Goal: Task Accomplishment & Management: Use online tool/utility

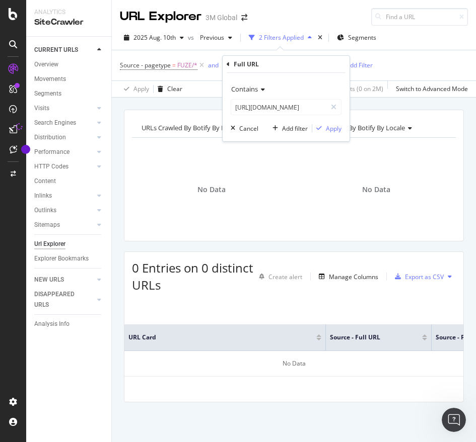
click at [273, 97] on div "Contains [URL][DOMAIN_NAME]" at bounding box center [285, 98] width 111 height 34
paste input "/v000228503"
click at [273, 100] on input "[URL][DOMAIN_NAME]" at bounding box center [278, 107] width 95 height 16
type input "[URL][DOMAIN_NAME]"
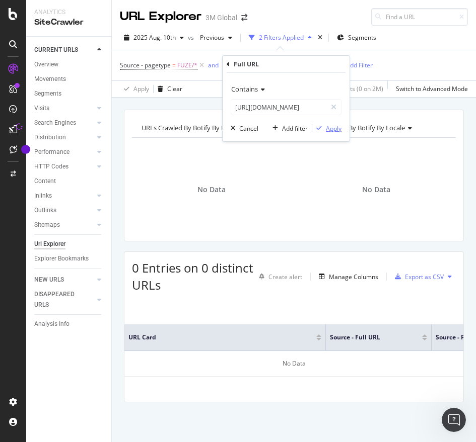
scroll to position [0, 0]
click at [330, 132] on div "Apply" at bounding box center [334, 128] width 16 height 9
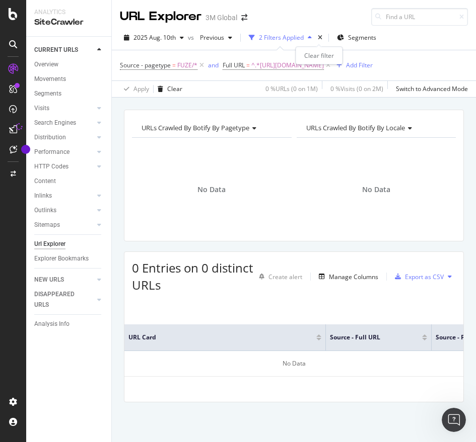
click at [325, 62] on div "Clear filter" at bounding box center [318, 56] width 47 height 18
click at [300, 67] on span "^.*[URL][DOMAIN_NAME]" at bounding box center [287, 65] width 72 height 14
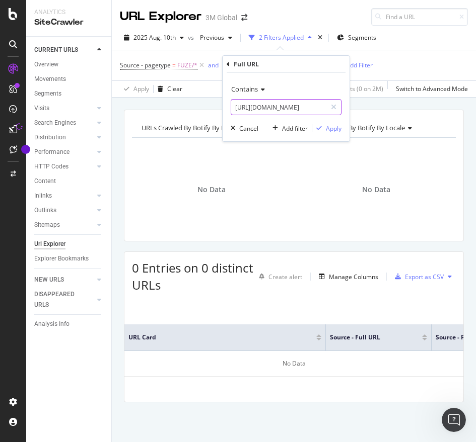
paste input "c"
click at [286, 110] on input "[URL][DOMAIN_NAME]" at bounding box center [278, 107] width 95 height 16
type input "[URL][DOMAIN_NAME]"
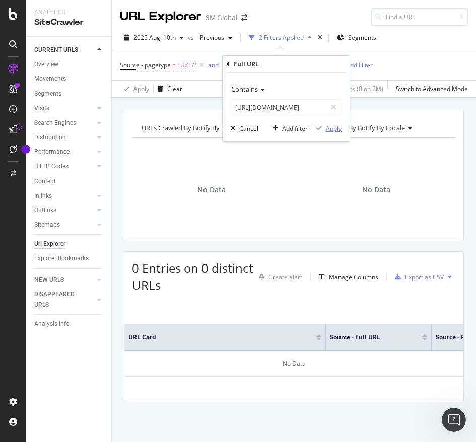
click at [339, 129] on div "Apply" at bounding box center [334, 128] width 16 height 9
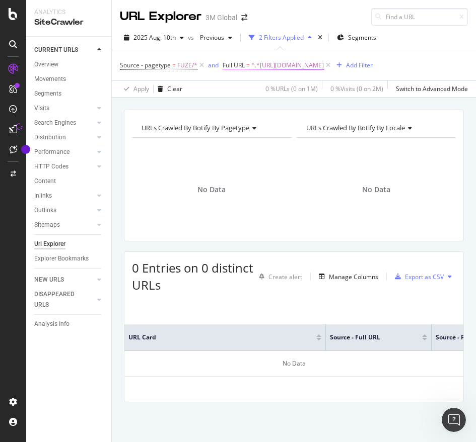
click at [262, 64] on span "^.*[URL][DOMAIN_NAME]" at bounding box center [287, 65] width 72 height 14
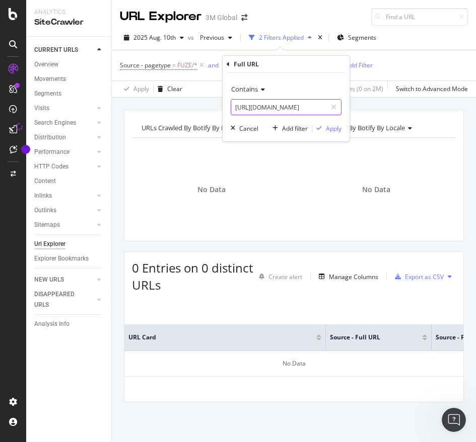
click at [260, 110] on input "[URL][DOMAIN_NAME]" at bounding box center [278, 107] width 95 height 16
click at [330, 128] on div "Apply" at bounding box center [334, 128] width 16 height 9
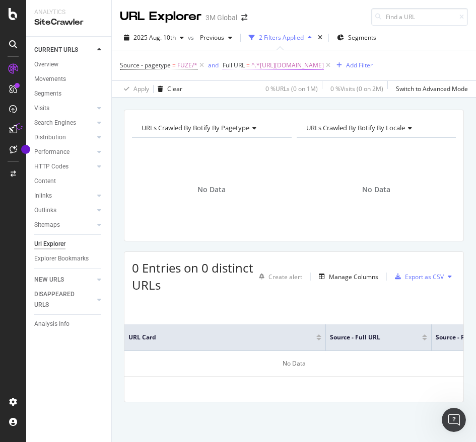
click at [321, 62] on span "^.*[URL][DOMAIN_NAME]" at bounding box center [287, 65] width 72 height 14
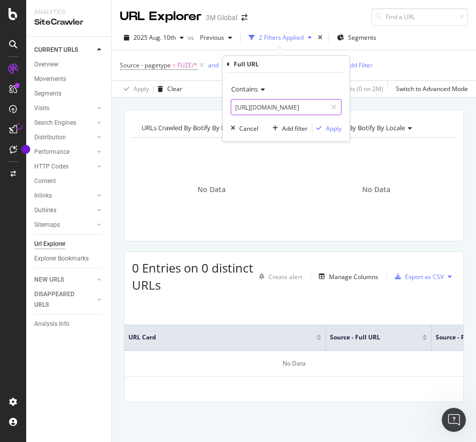
click at [299, 100] on input "[URL][DOMAIN_NAME]" at bounding box center [278, 107] width 95 height 16
paste input "/b0001244"
type input "[URL][DOMAIN_NAME]"
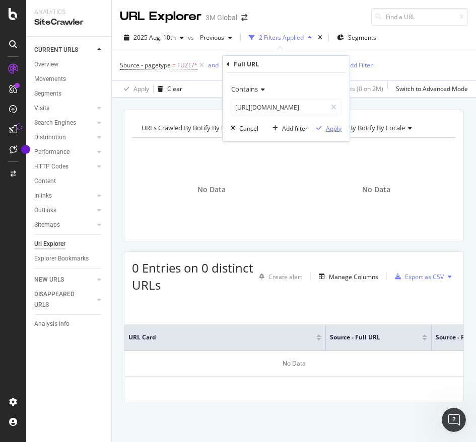
click at [336, 133] on button "Apply" at bounding box center [326, 128] width 29 height 10
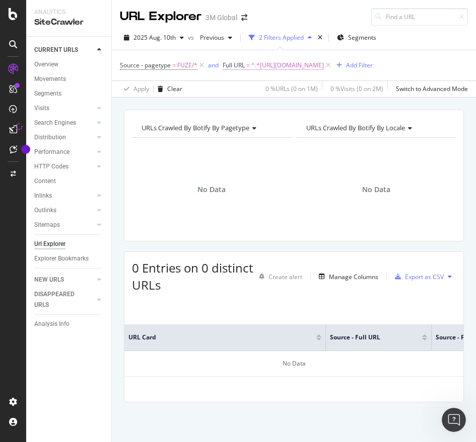
click at [303, 65] on span "^.*[URL][DOMAIN_NAME]" at bounding box center [287, 65] width 72 height 14
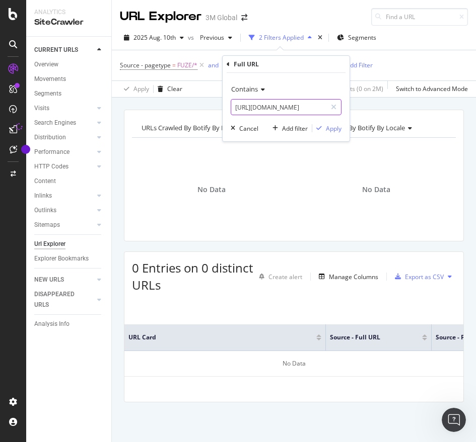
click at [300, 109] on input "[URL][DOMAIN_NAME]" at bounding box center [278, 107] width 95 height 16
click at [330, 129] on div "Apply" at bounding box center [334, 128] width 16 height 9
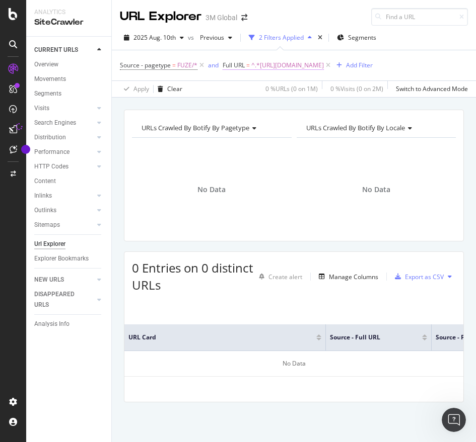
click at [324, 65] on span "^.*[URL][DOMAIN_NAME]" at bounding box center [287, 65] width 72 height 14
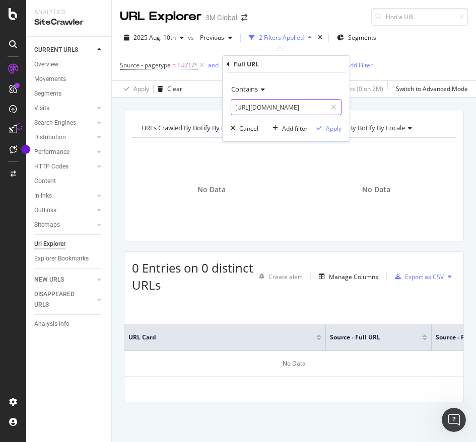
click at [300, 113] on input "[URL][DOMAIN_NAME]" at bounding box center [278, 107] width 95 height 16
paste input "v000059510"
type input "[URL][DOMAIN_NAME]"
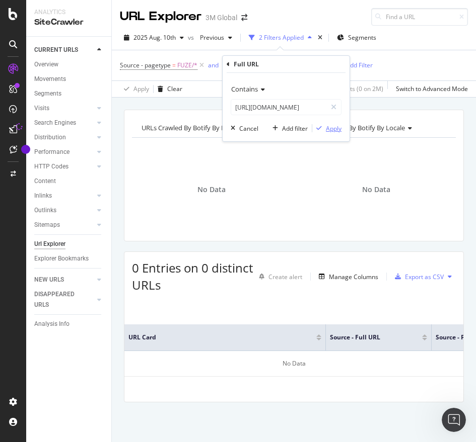
click at [328, 127] on div "Apply" at bounding box center [334, 128] width 16 height 9
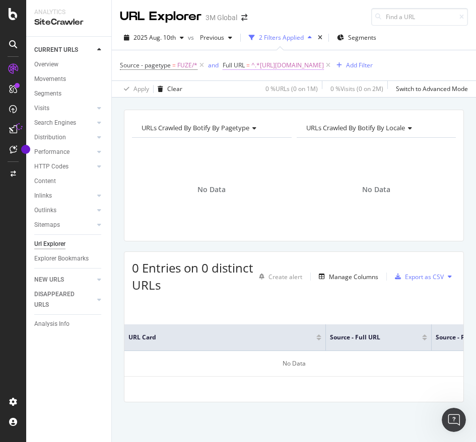
click at [324, 65] on span "^.*[URL][DOMAIN_NAME]" at bounding box center [287, 65] width 72 height 14
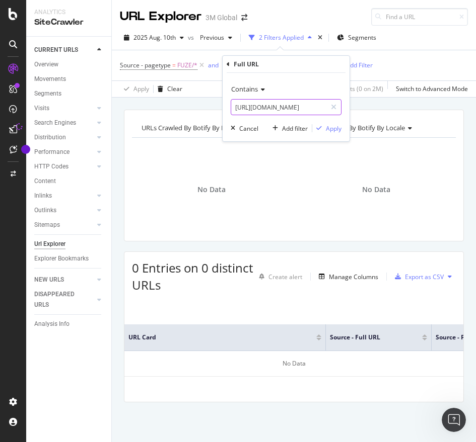
click at [306, 110] on input "[URL][DOMAIN_NAME]" at bounding box center [278, 107] width 95 height 16
paste input "c"
type input "[URL][DOMAIN_NAME]"
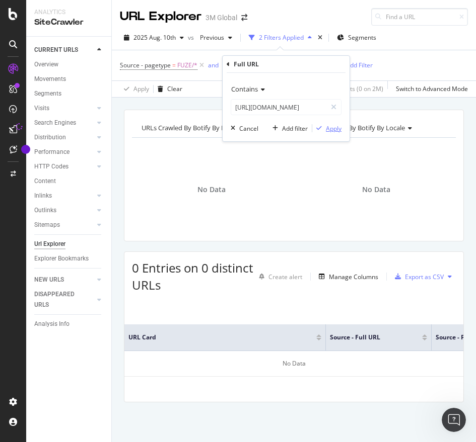
click at [331, 127] on div "Apply" at bounding box center [334, 128] width 16 height 9
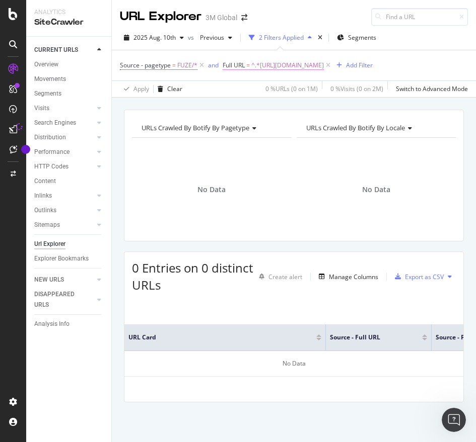
click at [278, 66] on span "^.*[URL][DOMAIN_NAME]" at bounding box center [287, 65] width 72 height 14
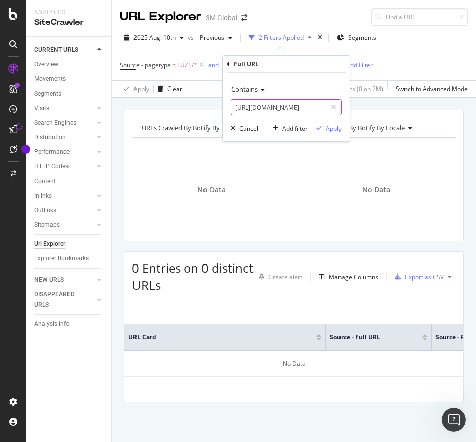
click at [266, 103] on input "[URL][DOMAIN_NAME]" at bounding box center [278, 107] width 95 height 16
paste input "/v000059511"
type input "[URL][DOMAIN_NAME]"
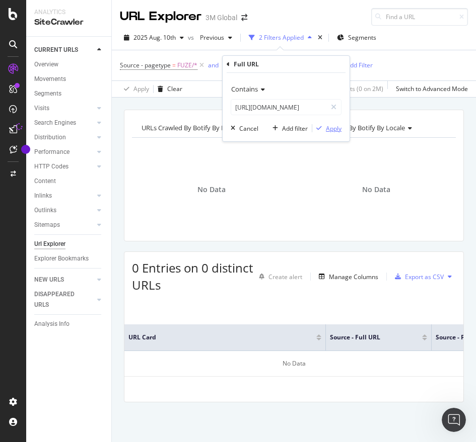
click at [327, 128] on div "Apply" at bounding box center [334, 128] width 16 height 9
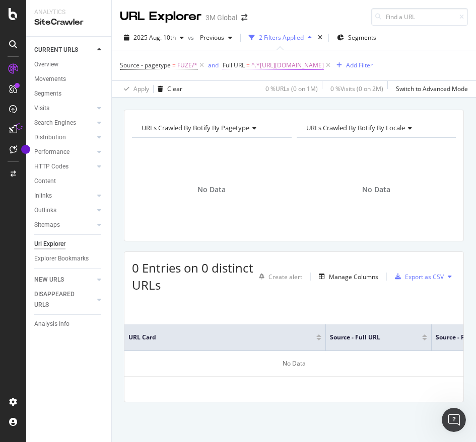
click at [295, 64] on span "^.*[URL][DOMAIN_NAME]" at bounding box center [287, 65] width 72 height 14
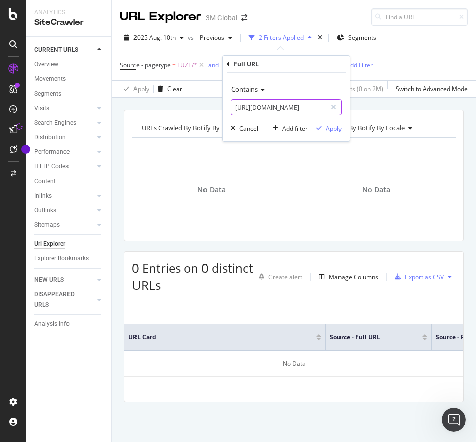
click at [284, 113] on input "[URL][DOMAIN_NAME]" at bounding box center [278, 107] width 95 height 16
paste input "c"
type input "[URL][DOMAIN_NAME]"
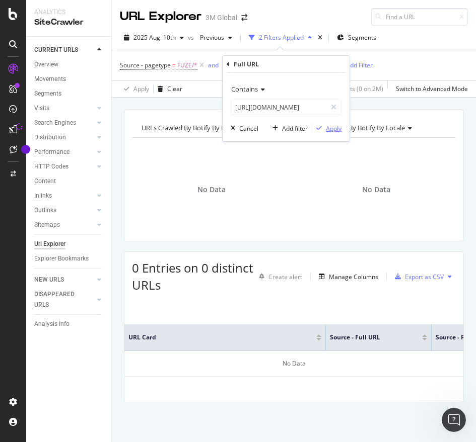
click at [333, 127] on div "Apply" at bounding box center [334, 128] width 16 height 9
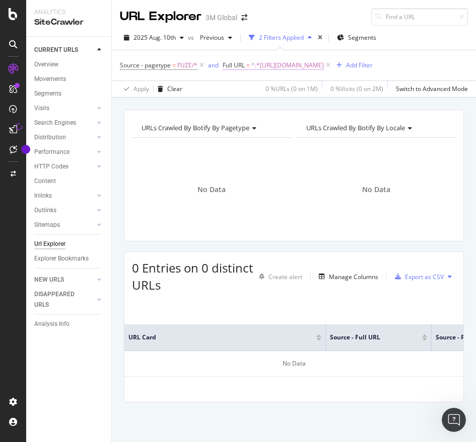
click at [291, 68] on span "^.*[URL][DOMAIN_NAME]" at bounding box center [287, 65] width 72 height 14
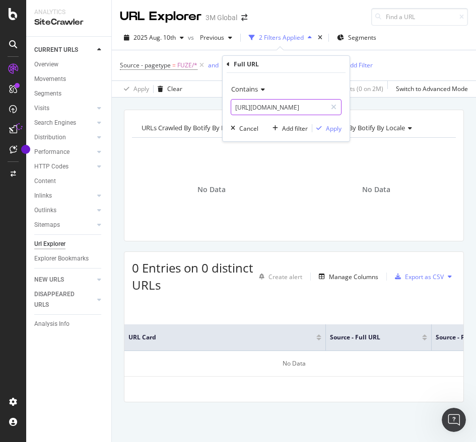
click at [260, 108] on input "[URL][DOMAIN_NAME]" at bounding box center [278, 107] width 95 height 16
paste input "/v000155269"
type input "[URL][DOMAIN_NAME]"
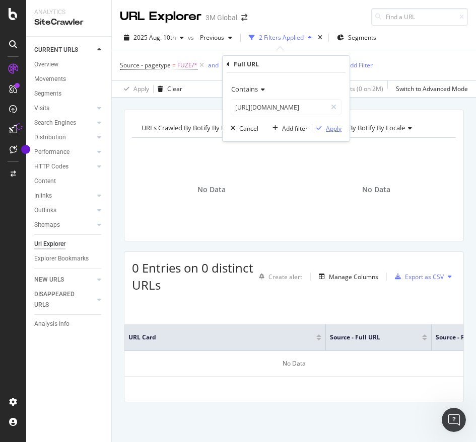
click at [341, 127] on div "Apply" at bounding box center [334, 128] width 16 height 9
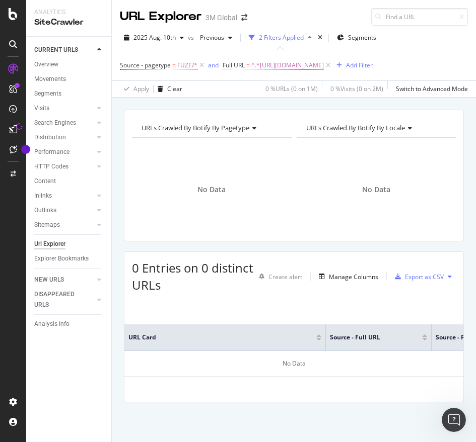
click at [275, 59] on span "^.*[URL][DOMAIN_NAME]" at bounding box center [287, 65] width 72 height 14
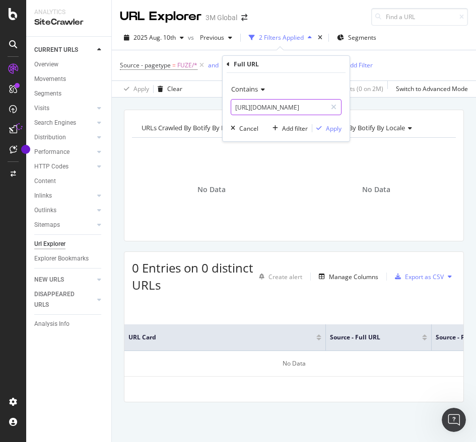
click at [252, 101] on input "[URL][DOMAIN_NAME]" at bounding box center [278, 107] width 95 height 16
paste input "c"
type input "[URL][DOMAIN_NAME]"
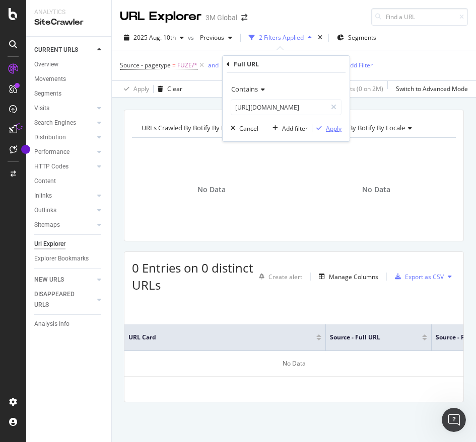
click at [339, 130] on div "Apply" at bounding box center [334, 128] width 16 height 9
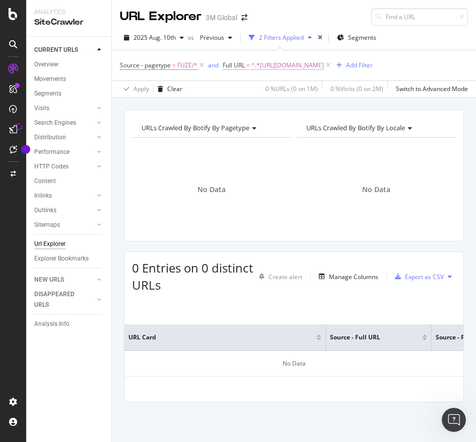
click at [324, 66] on span "^.*[URL][DOMAIN_NAME]" at bounding box center [287, 65] width 72 height 14
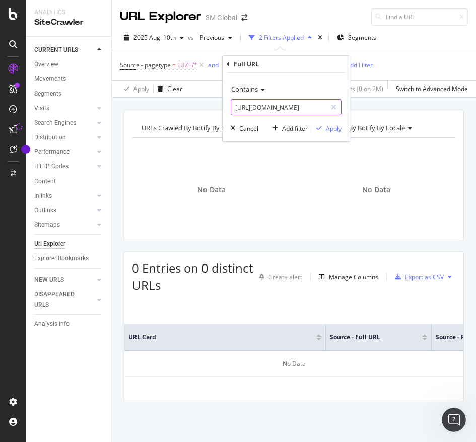
click at [276, 108] on input "[URL][DOMAIN_NAME]" at bounding box center [278, 107] width 95 height 16
paste input "/v000228503"
type input "[URL][DOMAIN_NAME]"
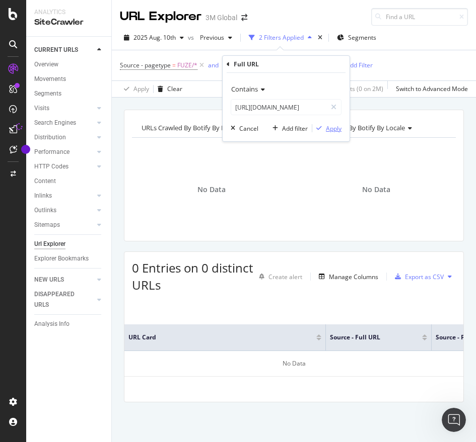
click at [336, 127] on div "Apply" at bounding box center [334, 128] width 16 height 9
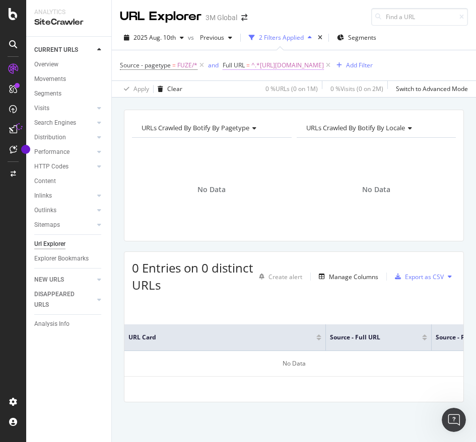
click at [319, 65] on span "^.*[URL][DOMAIN_NAME]" at bounding box center [287, 65] width 72 height 14
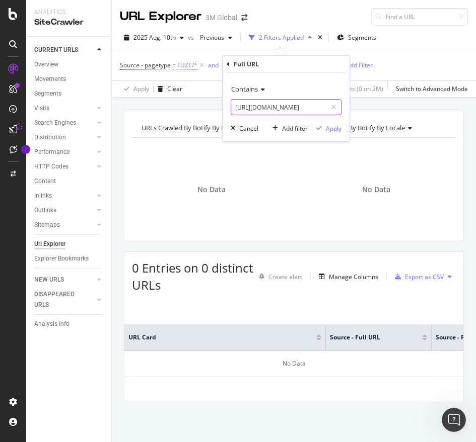
click at [292, 109] on input "[URL][DOMAIN_NAME]" at bounding box center [278, 107] width 95 height 16
paste input "c"
type input "[URL][DOMAIN_NAME]"
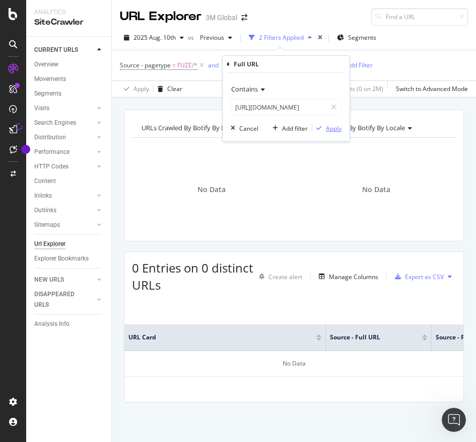
click at [322, 124] on div "Apply" at bounding box center [326, 128] width 29 height 9
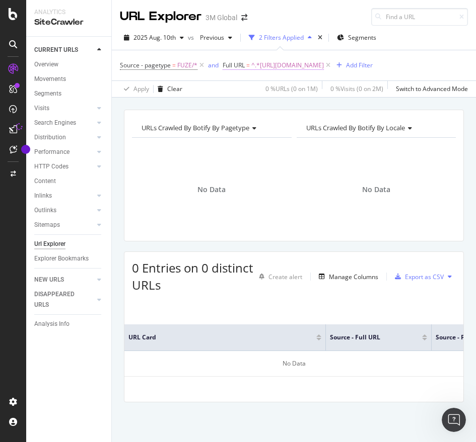
click at [288, 64] on span "^.*[URL][DOMAIN_NAME]" at bounding box center [287, 65] width 72 height 14
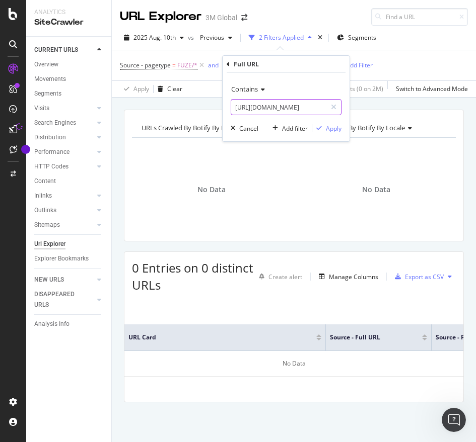
click at [278, 115] on input "[URL][DOMAIN_NAME]" at bounding box center [278, 107] width 95 height 16
paste input "/b0001244"
type input "[URL][DOMAIN_NAME]"
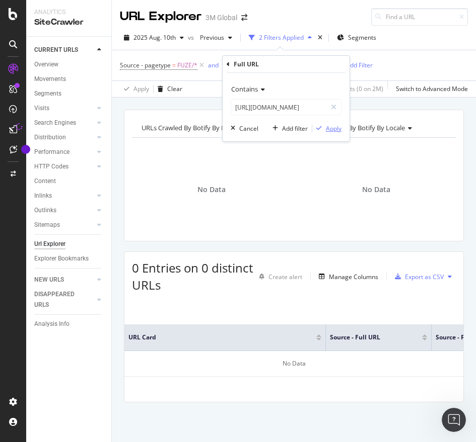
click at [335, 129] on div "Apply" at bounding box center [334, 128] width 16 height 9
